Goal: Task Accomplishment & Management: Use online tool/utility

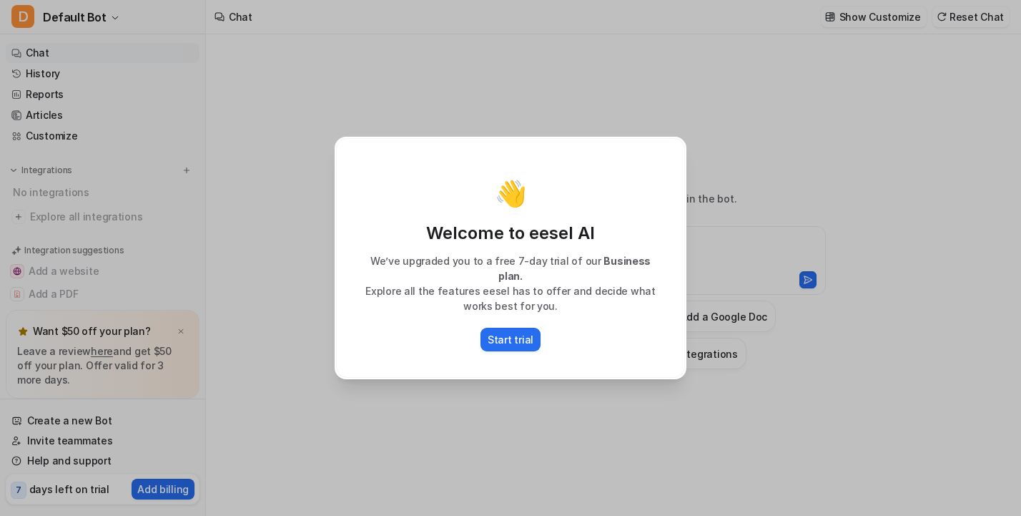
type textarea "**********"
click at [584, 406] on div "👋 Welcome to eesel AI We’ve upgraded you to a free 7-day trial of our Business …" at bounding box center [510, 258] width 375 height 516
click at [463, 106] on div "👋 Welcome to eesel AI We’ve upgraded you to a free 7-day trial of our Business …" at bounding box center [510, 258] width 375 height 516
click at [387, 168] on div "👋 Welcome to eesel AI We’ve upgraded you to a free 7-day trial of our Business …" at bounding box center [510, 258] width 349 height 240
click at [508, 333] on p "Start trial" at bounding box center [511, 339] width 46 height 15
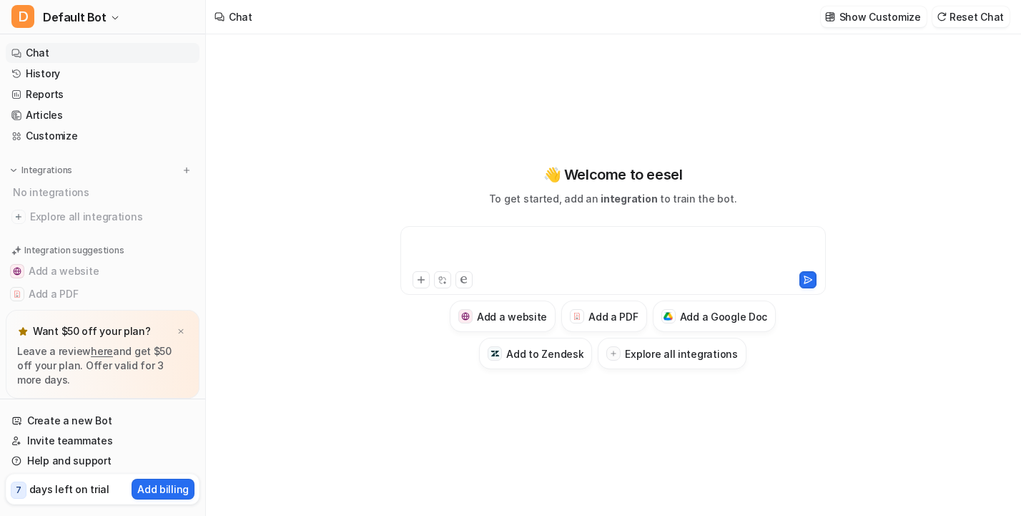
click at [489, 240] on div at bounding box center [613, 251] width 418 height 33
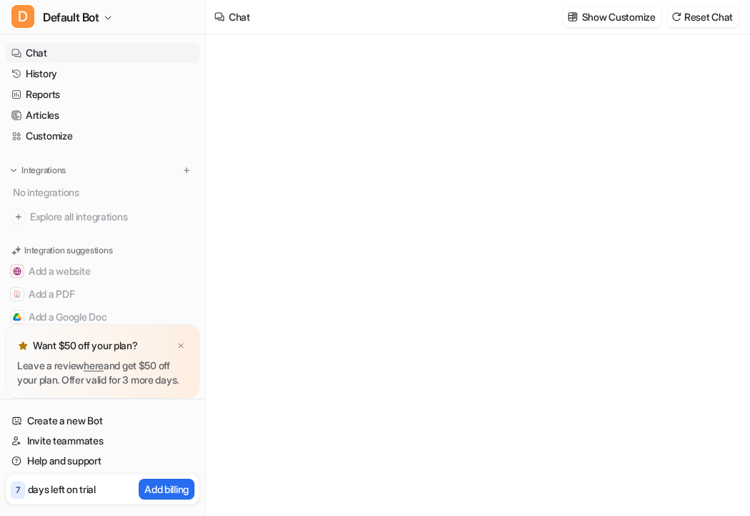
type textarea "**********"
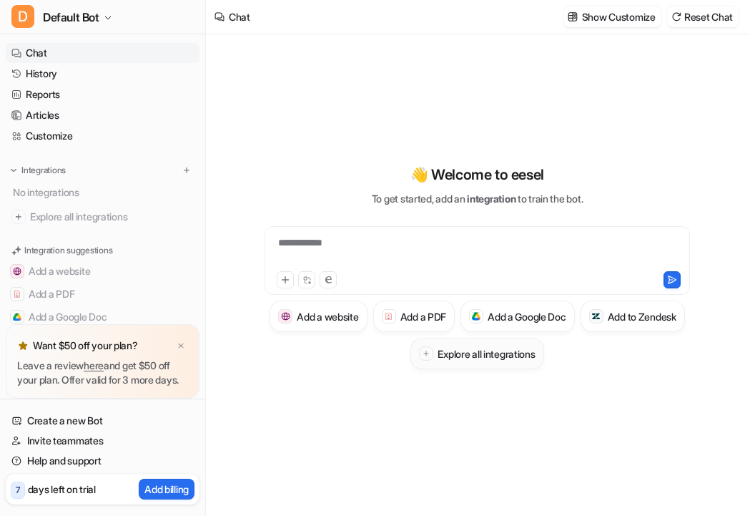
click at [428, 353] on icon at bounding box center [426, 353] width 4 height 4
click at [430, 354] on icon at bounding box center [426, 353] width 7 height 7
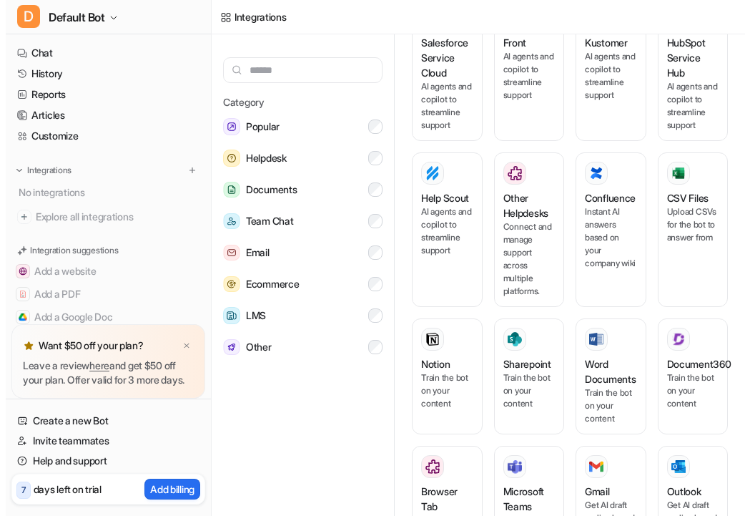
scroll to position [579, 0]
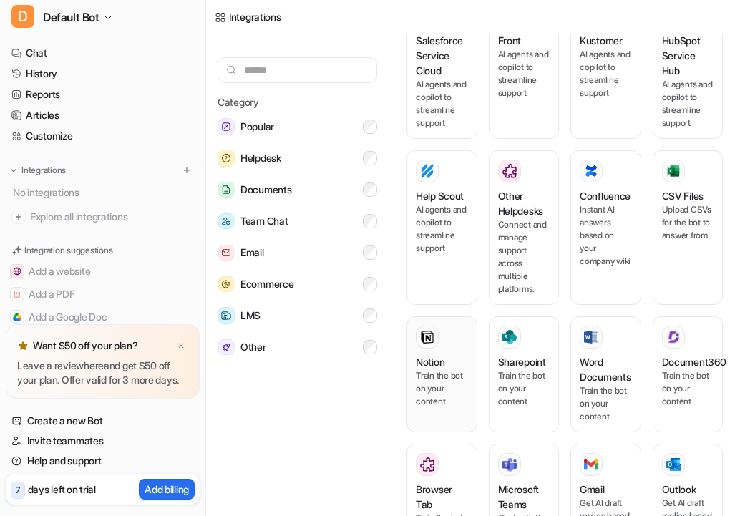
click at [427, 406] on p "Train the bot on your content" at bounding box center [442, 388] width 52 height 39
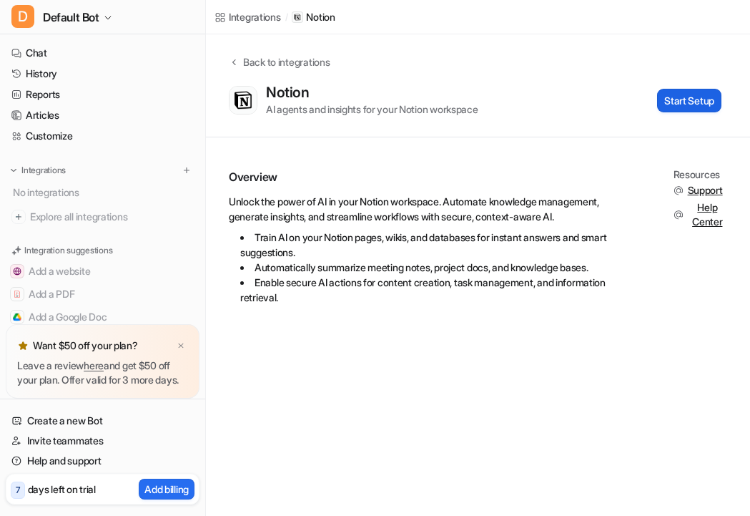
click at [683, 99] on button "Start Setup" at bounding box center [689, 101] width 64 height 24
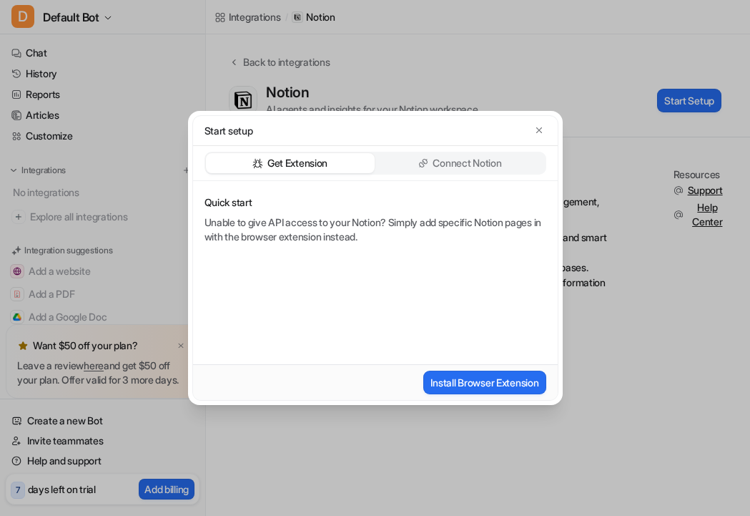
click at [468, 157] on p "Connect Notion" at bounding box center [467, 163] width 69 height 14
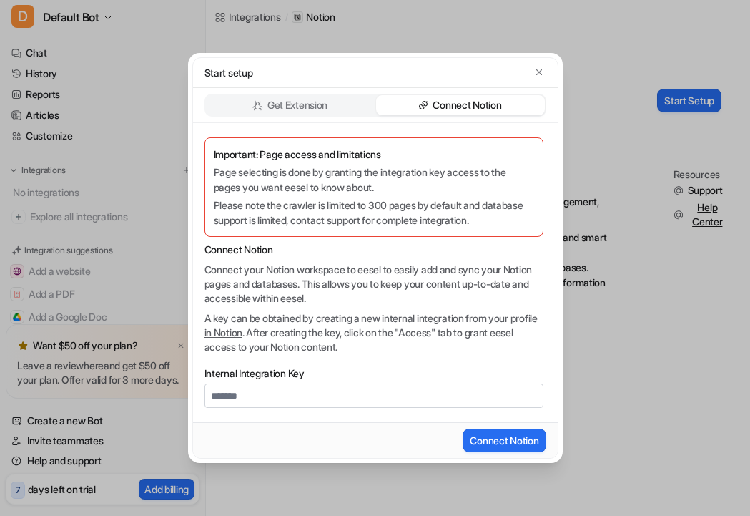
click at [313, 102] on p "Get Extension" at bounding box center [297, 105] width 60 height 14
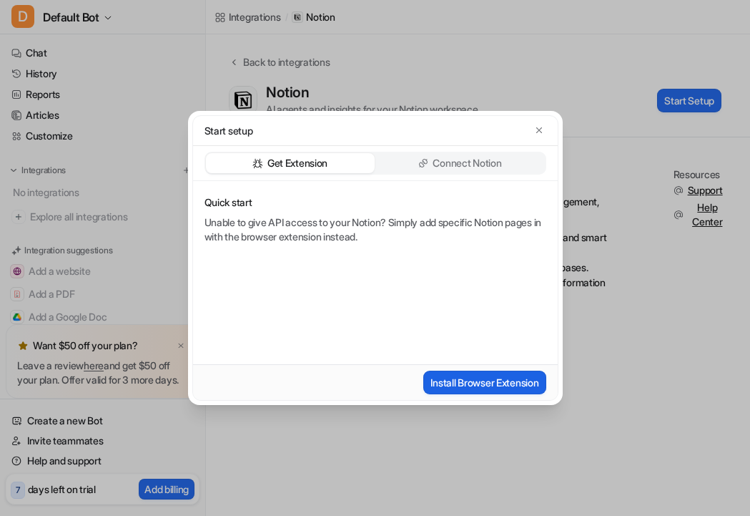
click at [492, 381] on button "Install Browser Extension" at bounding box center [484, 382] width 122 height 24
click at [539, 129] on icon "button" at bounding box center [539, 130] width 10 height 10
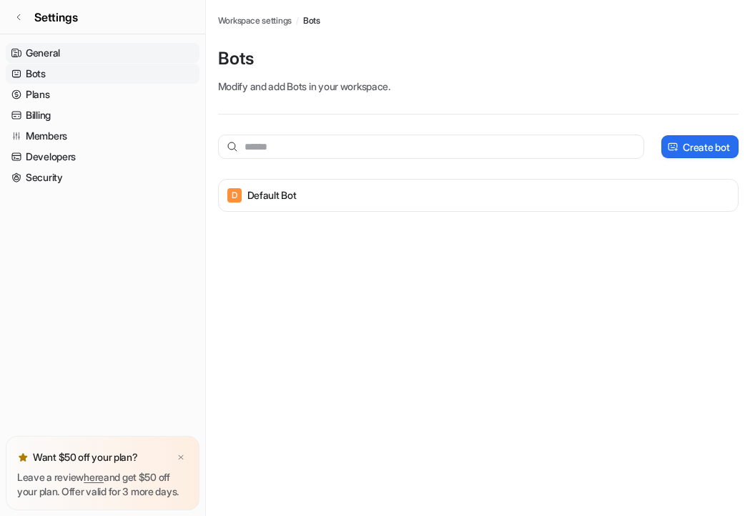
click at [44, 46] on link "General" at bounding box center [103, 53] width 194 height 20
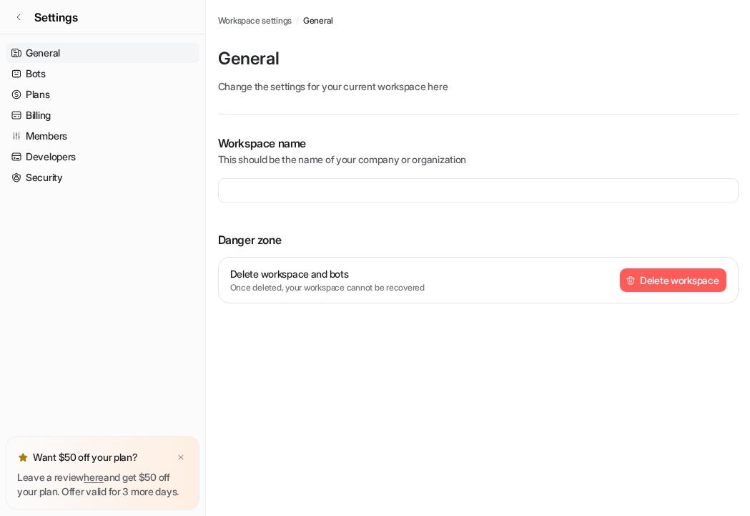
type input "**********"
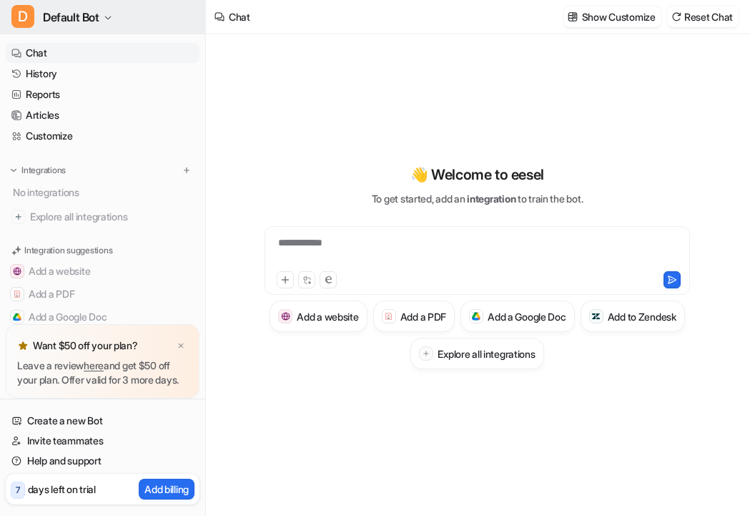
click at [86, 17] on span "Default Bot" at bounding box center [71, 17] width 56 height 20
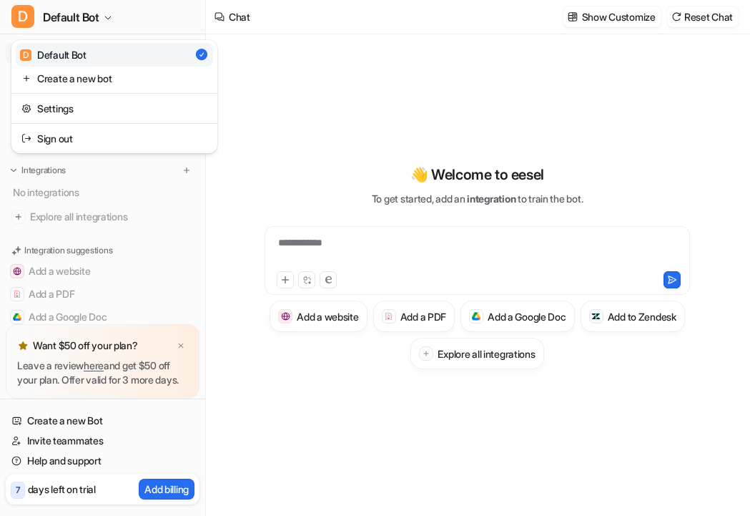
click at [77, 53] on div "D Default Bot" at bounding box center [53, 54] width 67 height 15
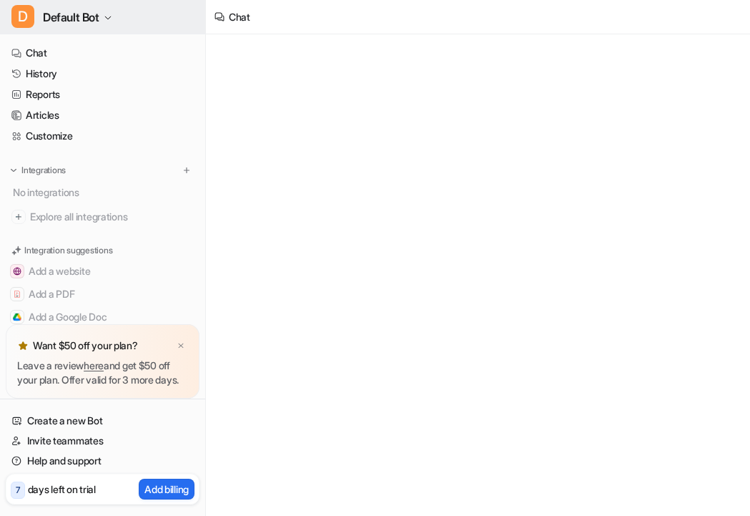
click at [109, 15] on icon "button" at bounding box center [108, 18] width 9 height 9
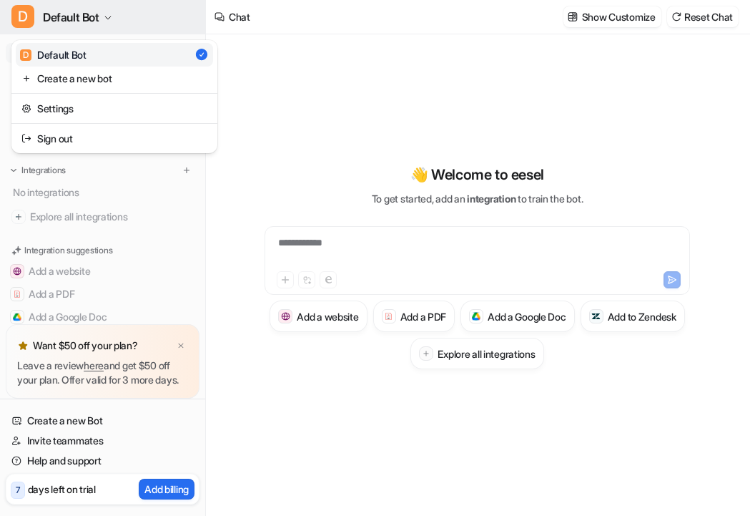
click at [109, 15] on icon "button" at bounding box center [108, 18] width 9 height 9
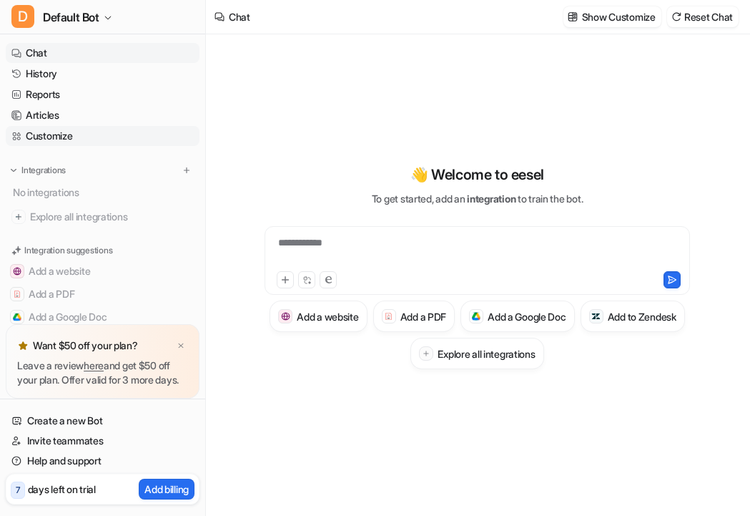
click at [69, 135] on link "Customize" at bounding box center [103, 136] width 194 height 20
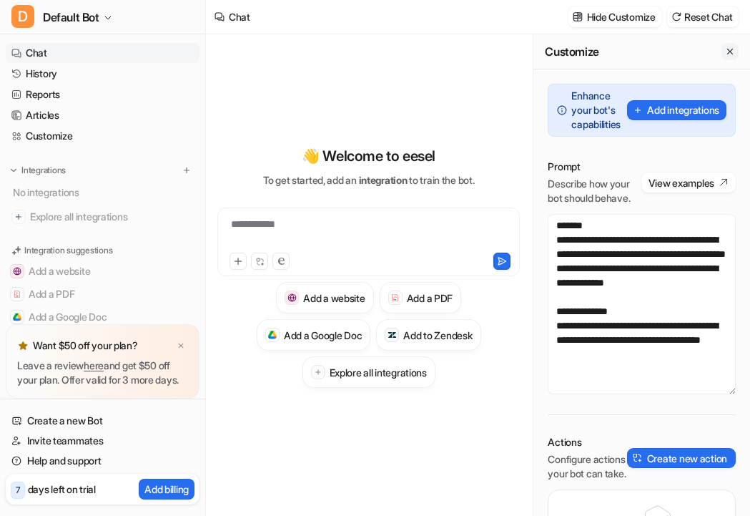
click at [725, 51] on icon "Close flyout" at bounding box center [730, 51] width 10 height 10
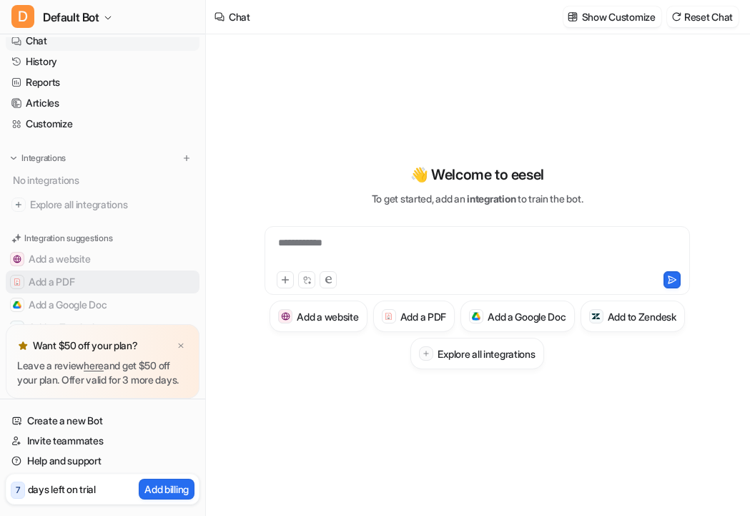
scroll to position [64, 0]
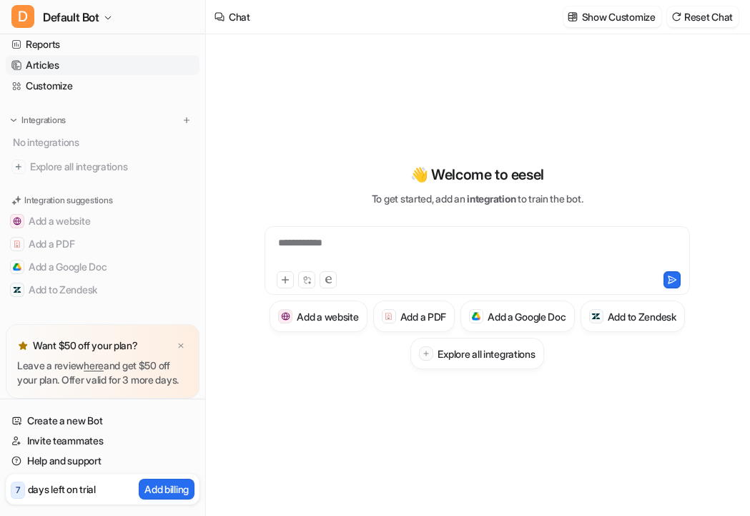
click at [47, 55] on link "Articles" at bounding box center [103, 65] width 194 height 20
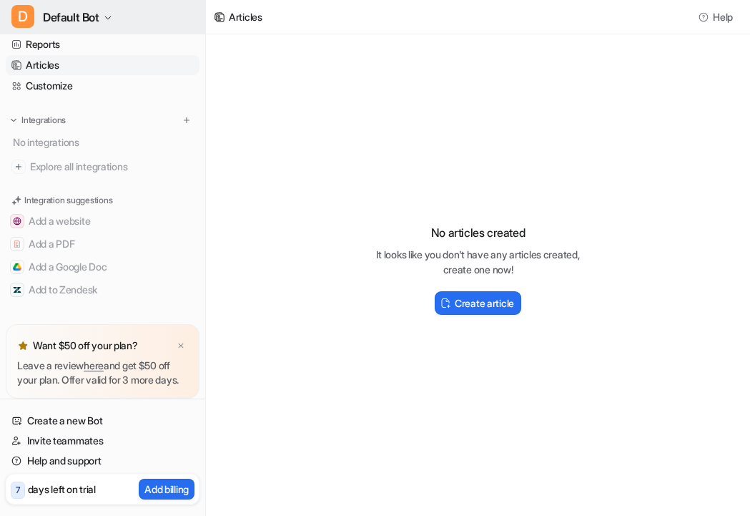
click at [66, 16] on span "Default Bot" at bounding box center [71, 17] width 56 height 20
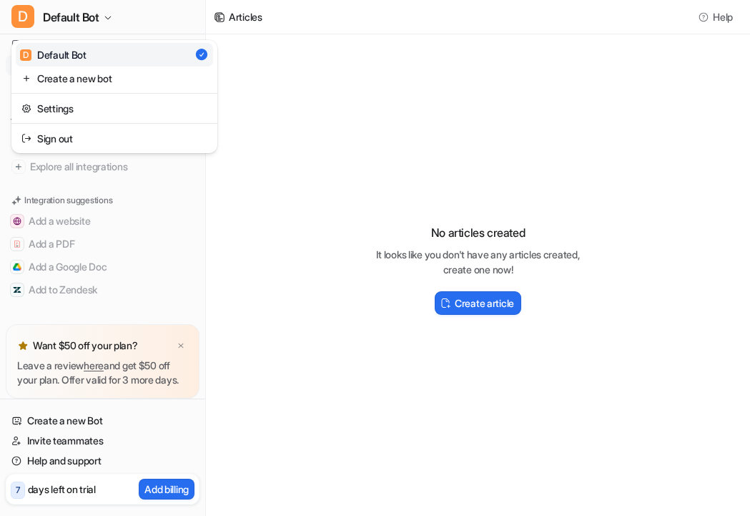
click at [77, 51] on div "D Default Bot" at bounding box center [53, 54] width 67 height 15
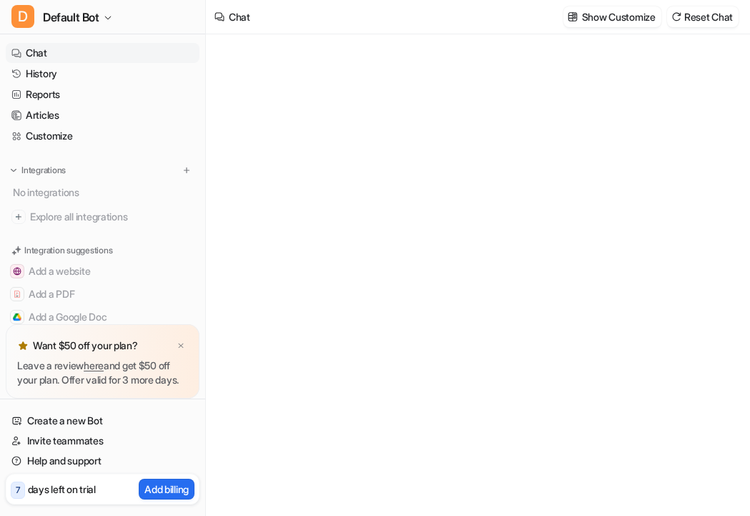
type textarea "**********"
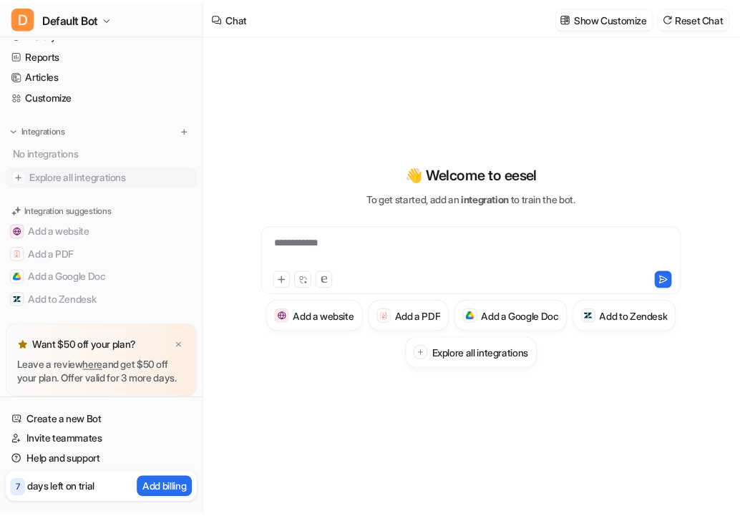
scroll to position [64, 0]
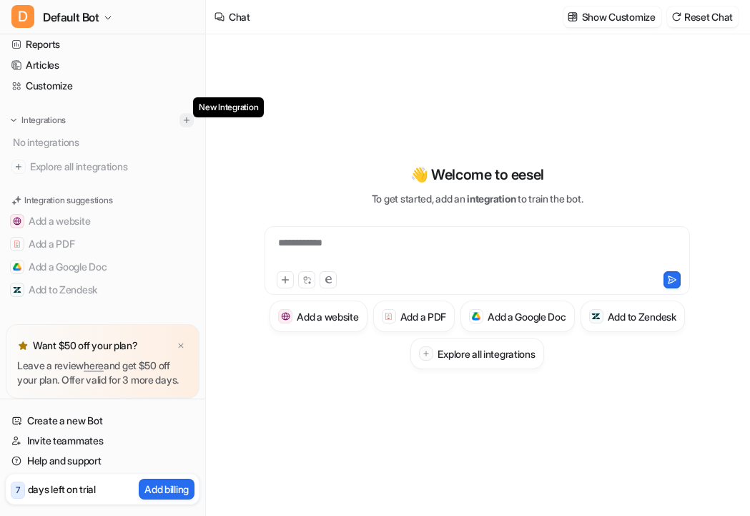
click at [182, 115] on img at bounding box center [187, 120] width 10 height 10
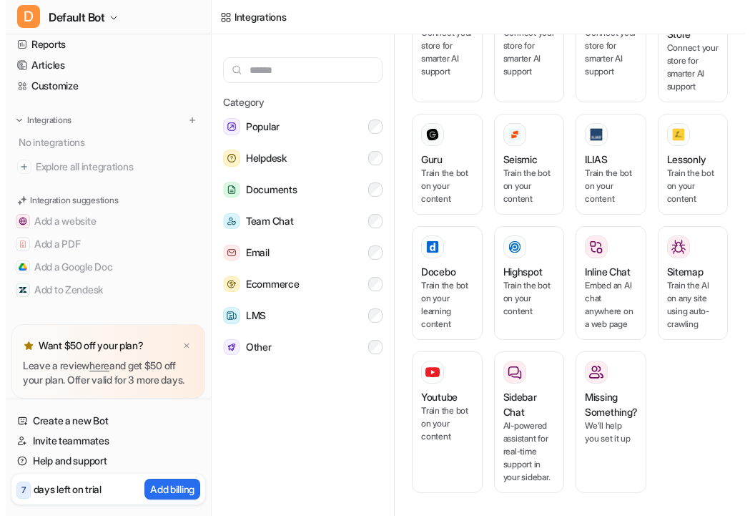
scroll to position [737, 0]
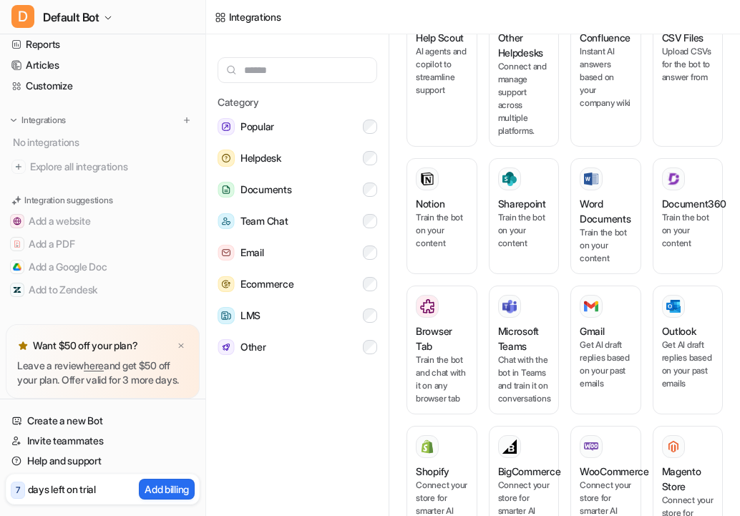
click at [401, 247] on div "Popular Zendesk AI agents and copilot to streamline support Google Drive Instan…" at bounding box center [570, 277] width 339 height 487
click at [430, 245] on p "Train the bot on your content" at bounding box center [442, 230] width 52 height 39
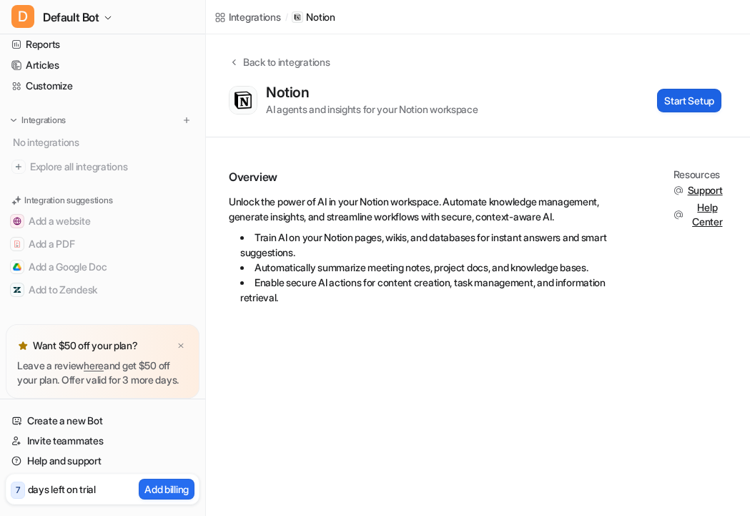
click at [688, 94] on button "Start Setup" at bounding box center [689, 101] width 64 height 24
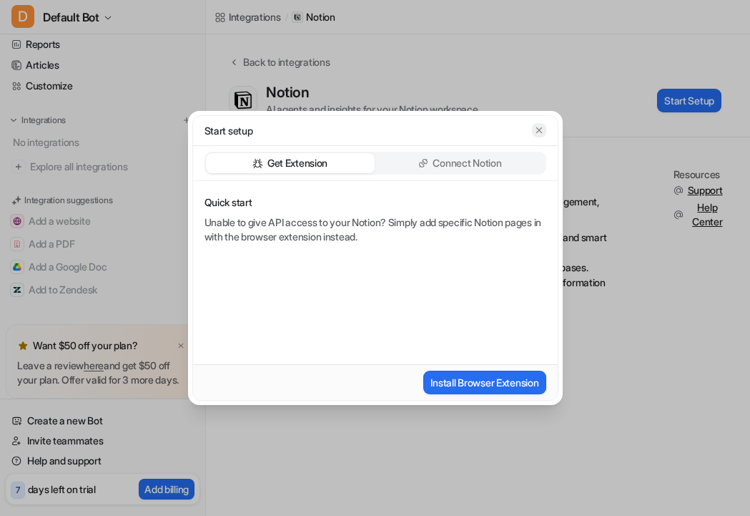
click at [540, 129] on icon "button" at bounding box center [539, 130] width 10 height 10
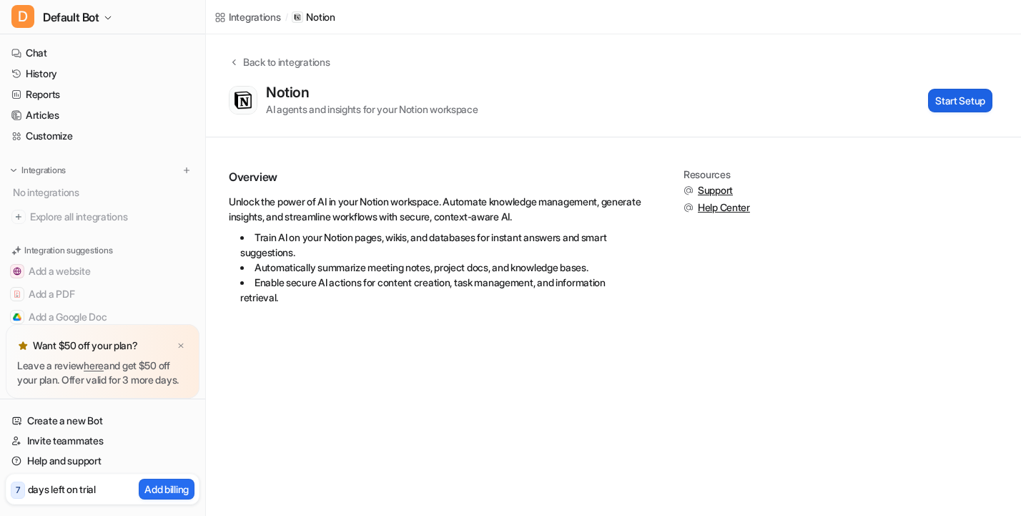
click at [739, 107] on button "Start Setup" at bounding box center [960, 101] width 64 height 24
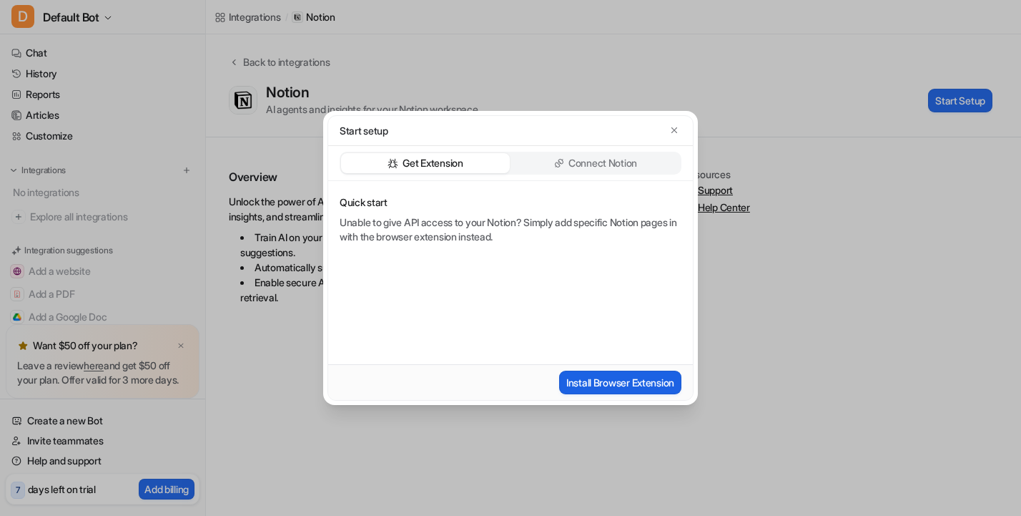
click at [623, 378] on button "Install Browser Extension" at bounding box center [620, 382] width 122 height 24
click at [676, 126] on icon "button" at bounding box center [674, 130] width 10 height 10
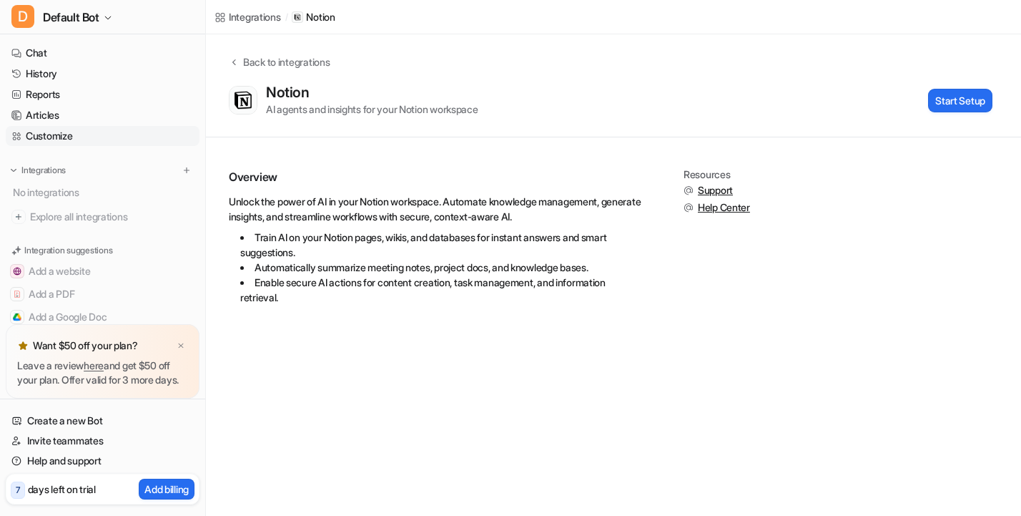
click at [70, 139] on link "Customize" at bounding box center [103, 136] width 194 height 20
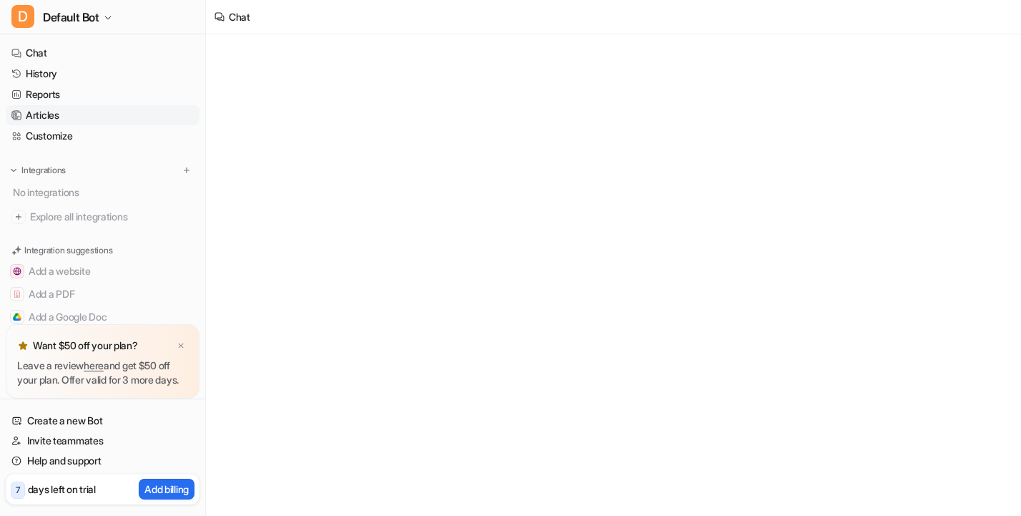
click at [59, 119] on link "Articles" at bounding box center [103, 115] width 194 height 20
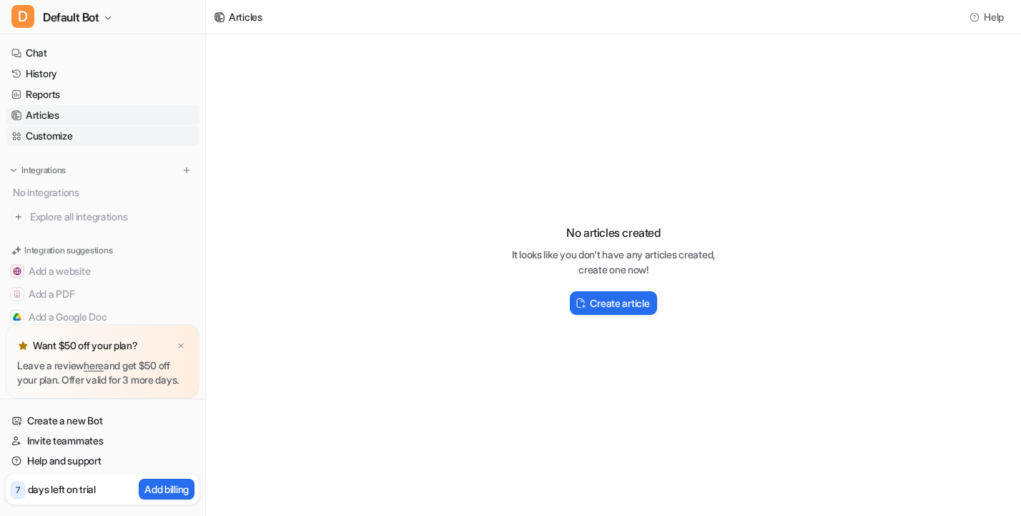
click at [61, 132] on link "Customize" at bounding box center [103, 136] width 194 height 20
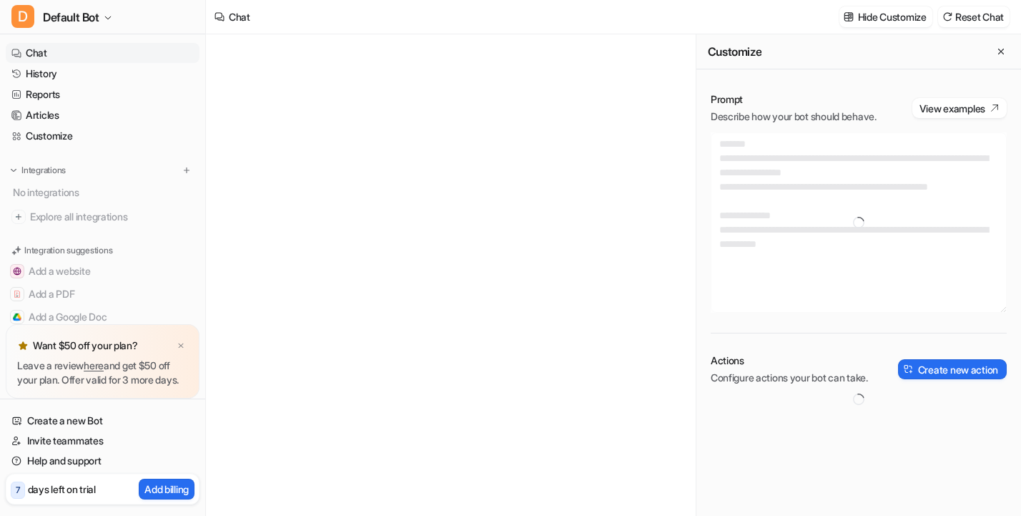
type textarea "**********"
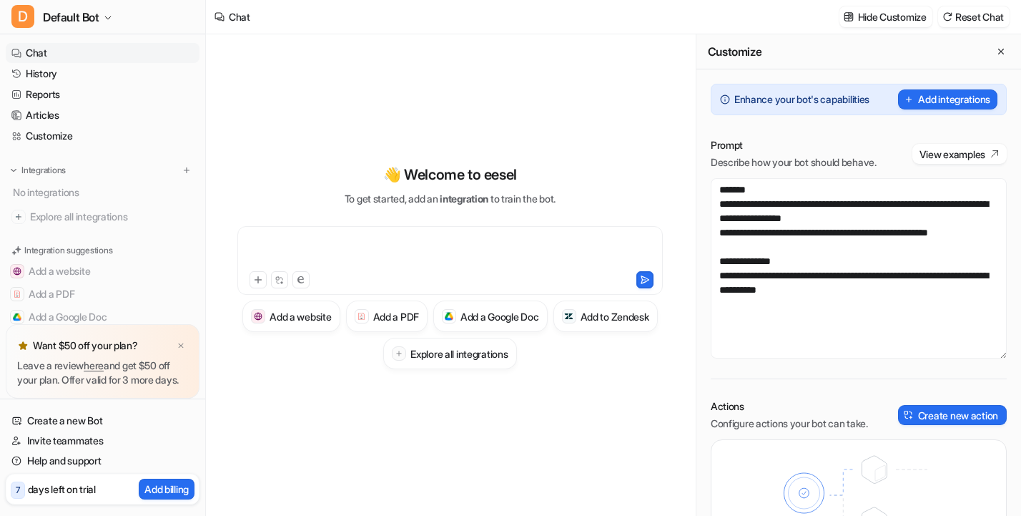
click at [461, 244] on div at bounding box center [450, 251] width 418 height 33
click at [330, 249] on div at bounding box center [450, 251] width 418 height 33
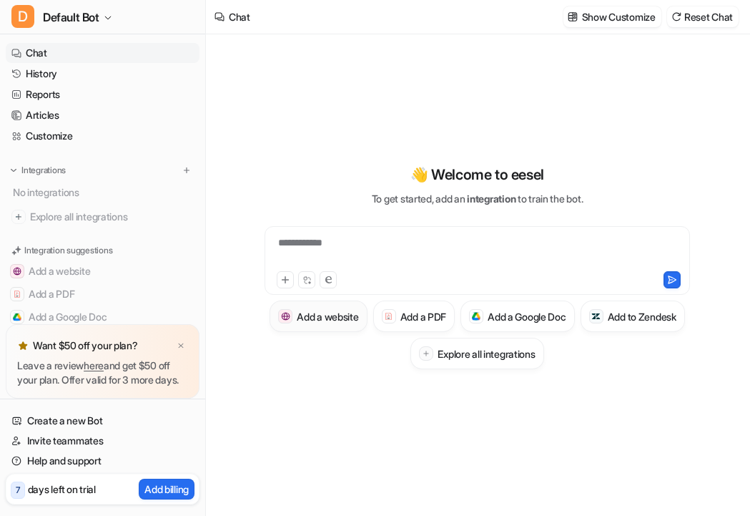
click at [358, 318] on h3 "Add a website" at bounding box center [328, 316] width 62 height 15
type textarea "**********"
